Goal: Browse casually: Explore the website without a specific task or goal

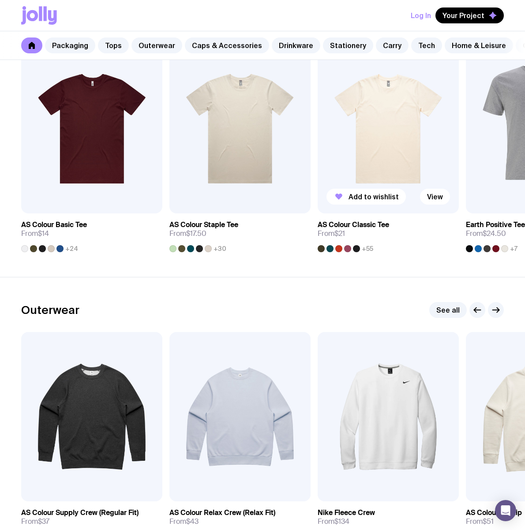
scroll to position [895, 0]
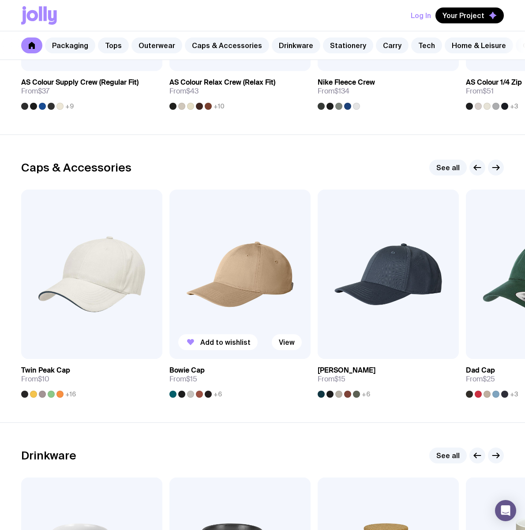
click at [228, 234] on img at bounding box center [239, 274] width 141 height 169
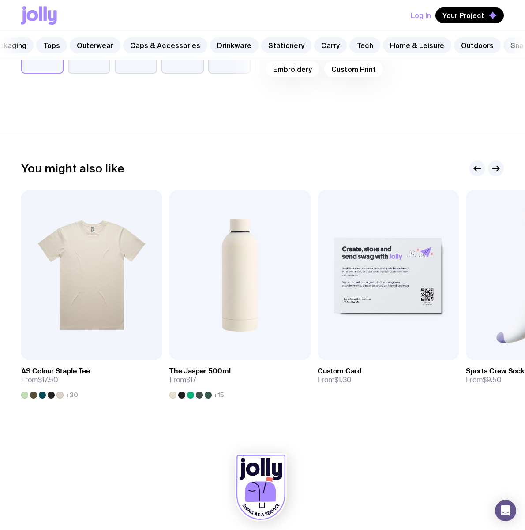
scroll to position [0, 82]
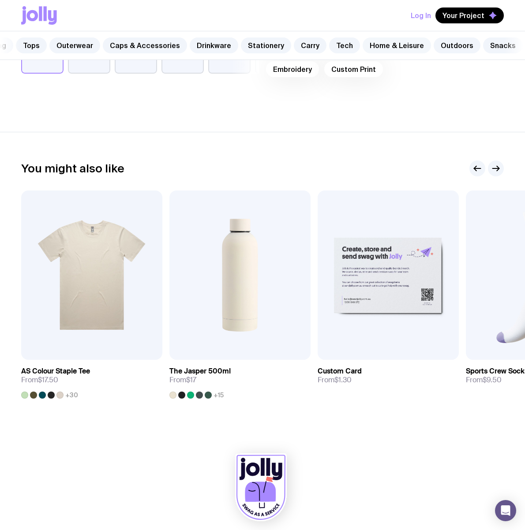
click at [398, 52] on link "Home & Leisure" at bounding box center [396, 45] width 68 height 16
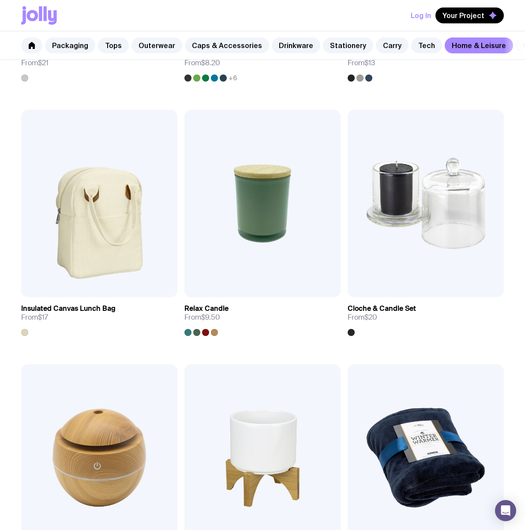
scroll to position [2250, 0]
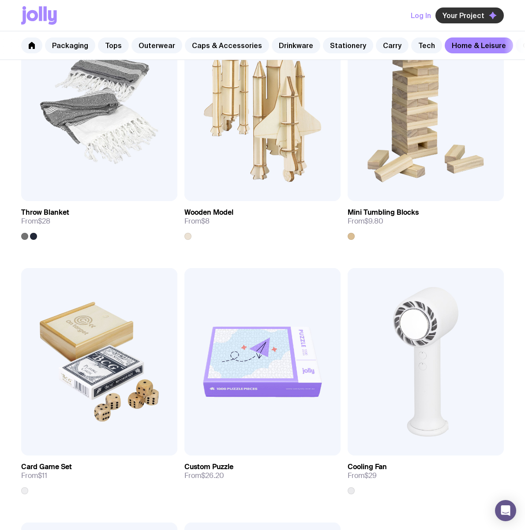
click at [494, 18] on icon "button" at bounding box center [493, 15] width 8 height 8
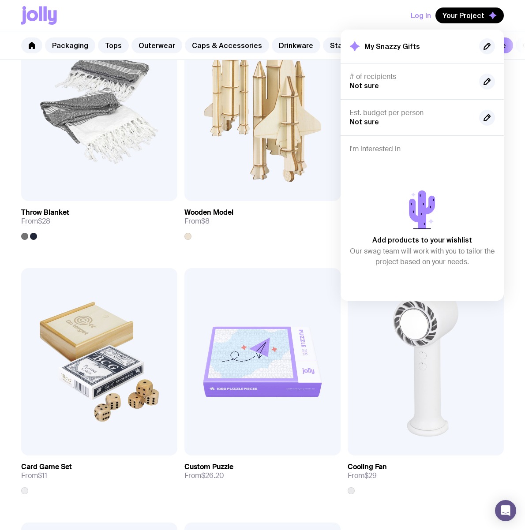
click at [389, 22] on div "Log In Your Project My Snazzy Gifts # of recipients Not sure Est. budget per pe…" at bounding box center [262, 15] width 482 height 31
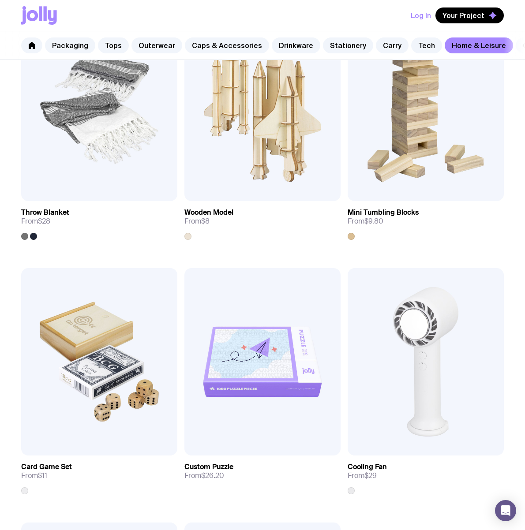
click at [35, 18] on icon at bounding box center [32, 15] width 11 height 11
